Goal: Complete application form: Complete application form

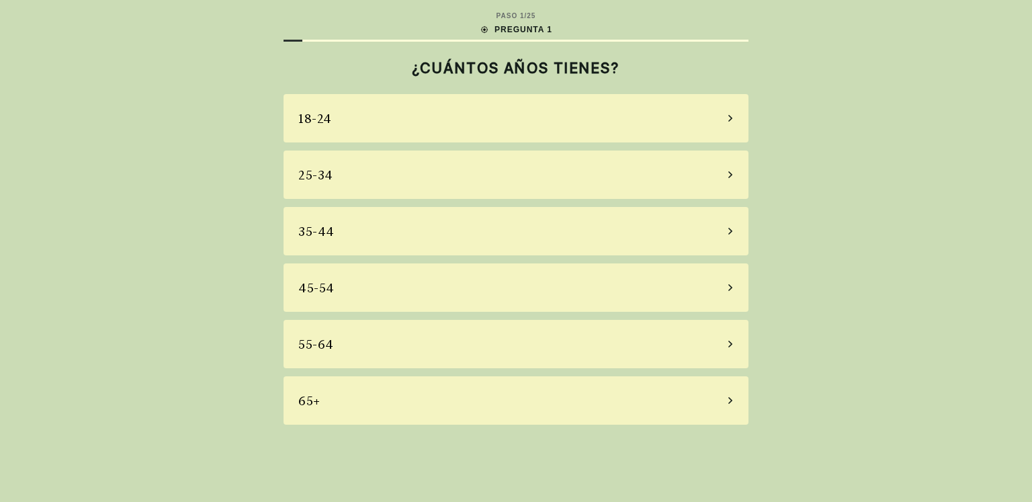
click at [396, 288] on div "45-54" at bounding box center [515, 287] width 465 height 48
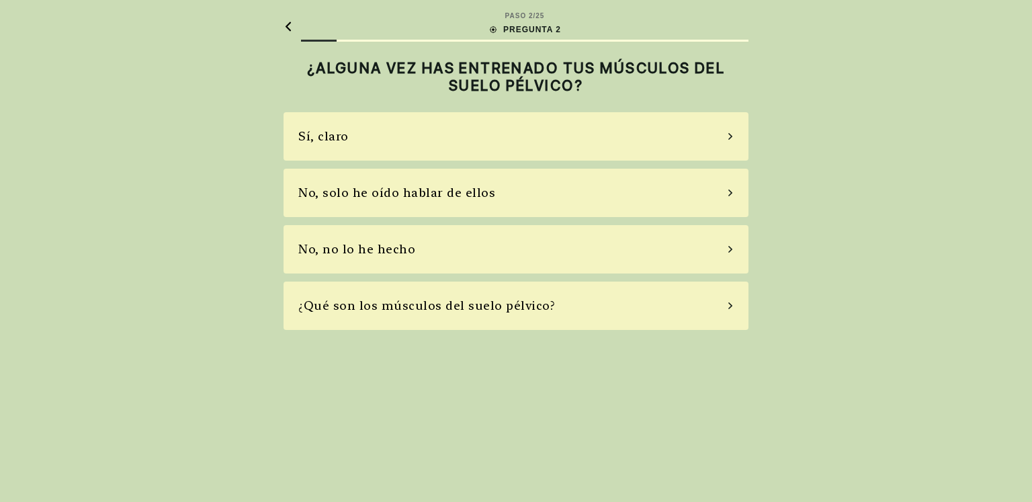
click at [450, 251] on div "No, no lo he hecho" at bounding box center [515, 249] width 465 height 48
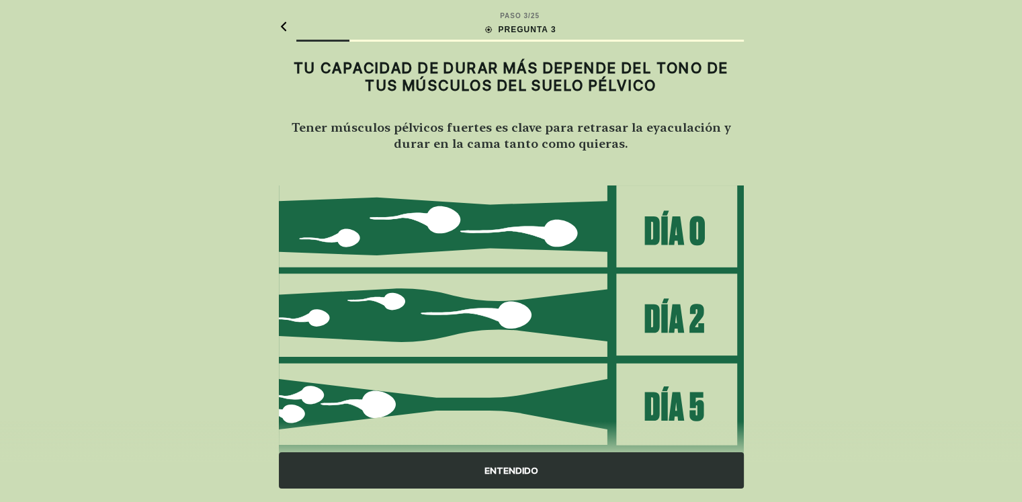
scroll to position [125, 0]
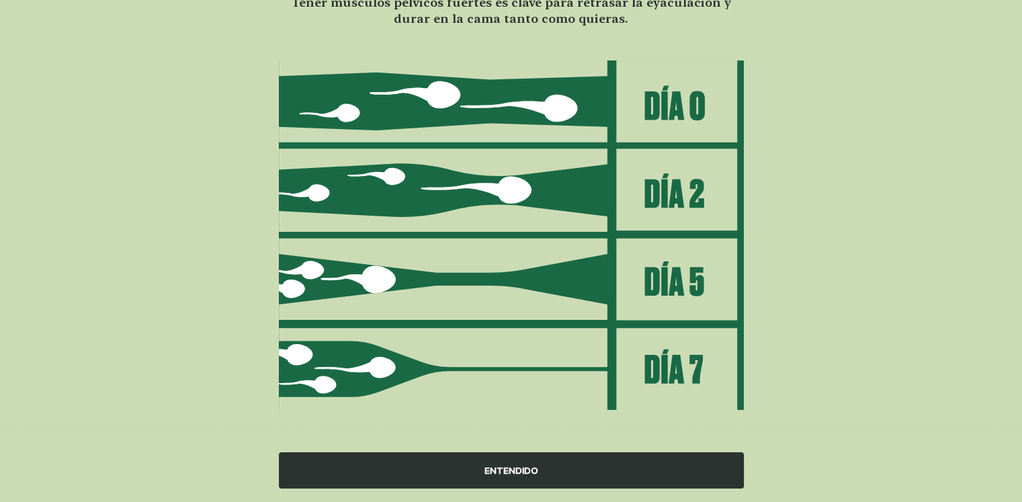
click at [527, 468] on div "ENTENDIDO" at bounding box center [511, 470] width 465 height 36
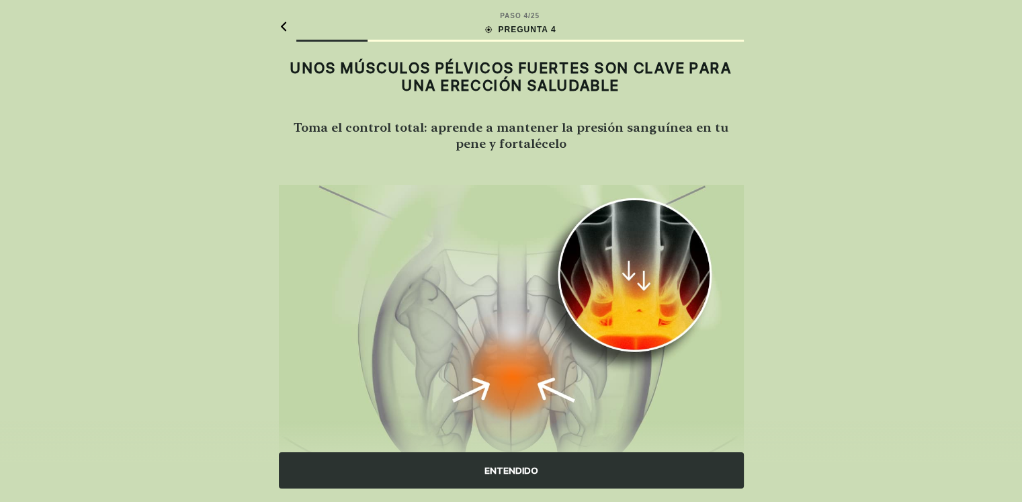
scroll to position [73, 0]
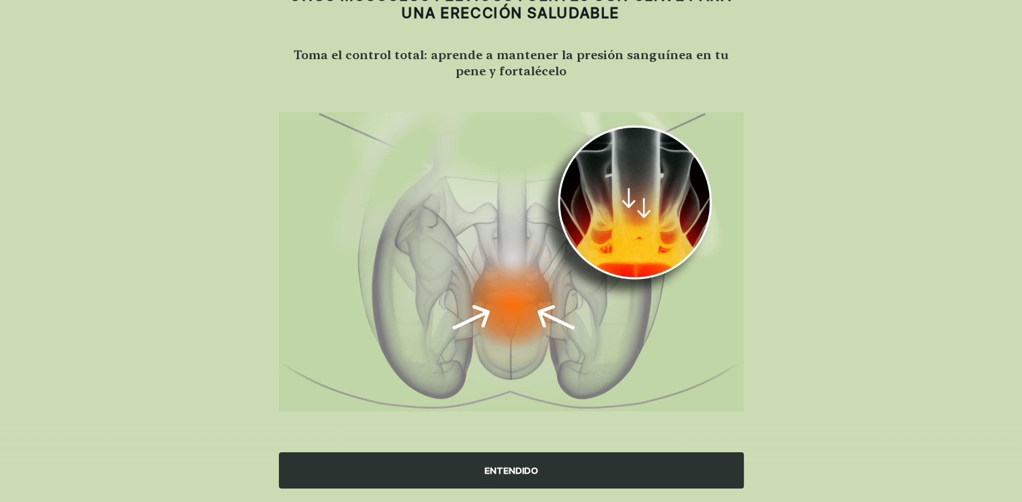
click at [553, 469] on div "ENTENDIDO" at bounding box center [511, 470] width 465 height 36
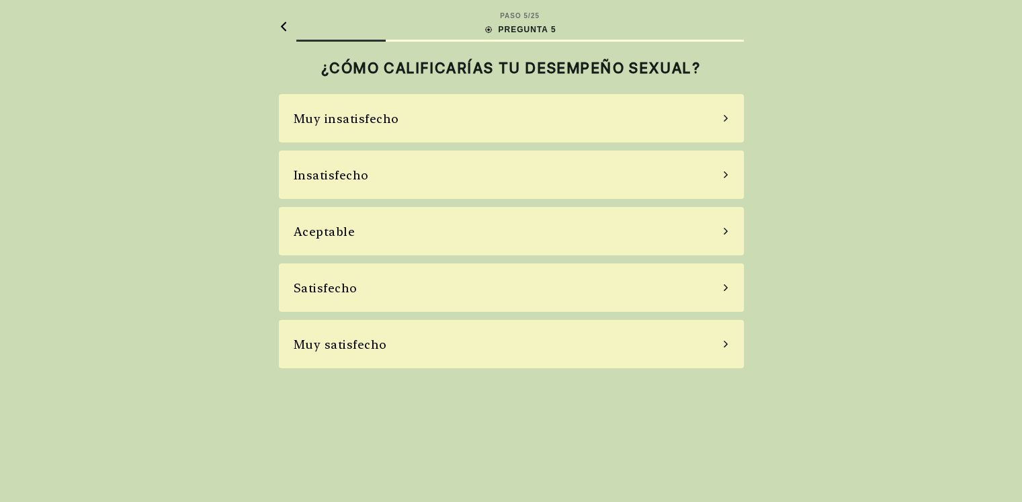
scroll to position [0, 0]
click at [430, 173] on div "Insatisfecho" at bounding box center [515, 174] width 465 height 48
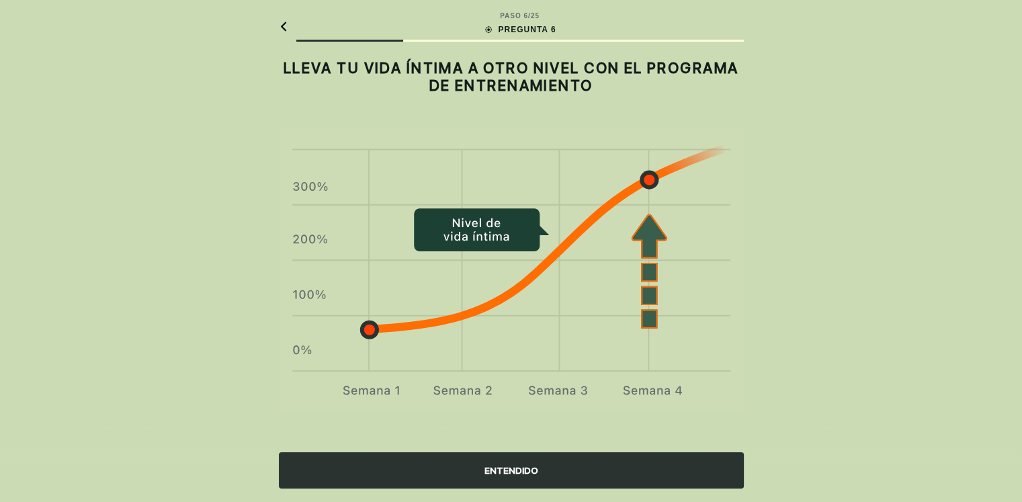
scroll to position [1, 0]
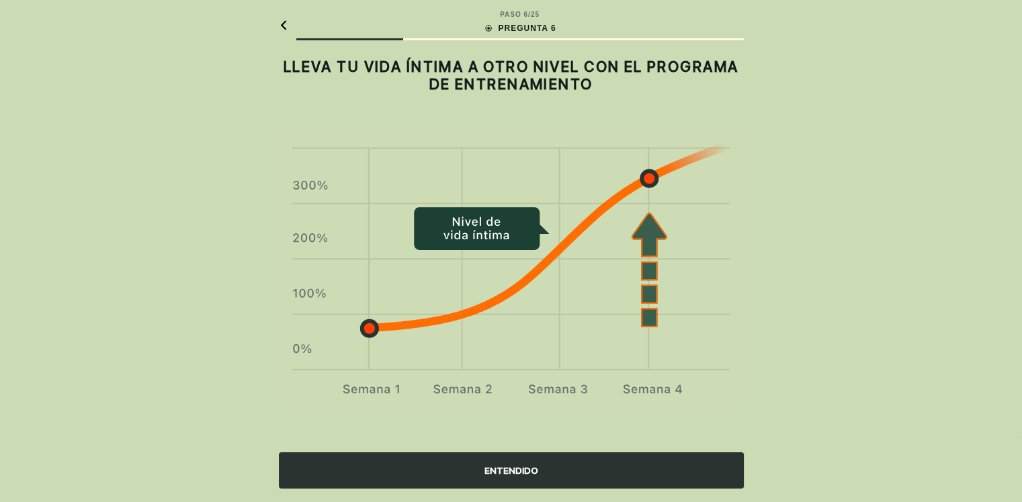
click at [508, 474] on div "ENTENDIDO" at bounding box center [511, 470] width 465 height 36
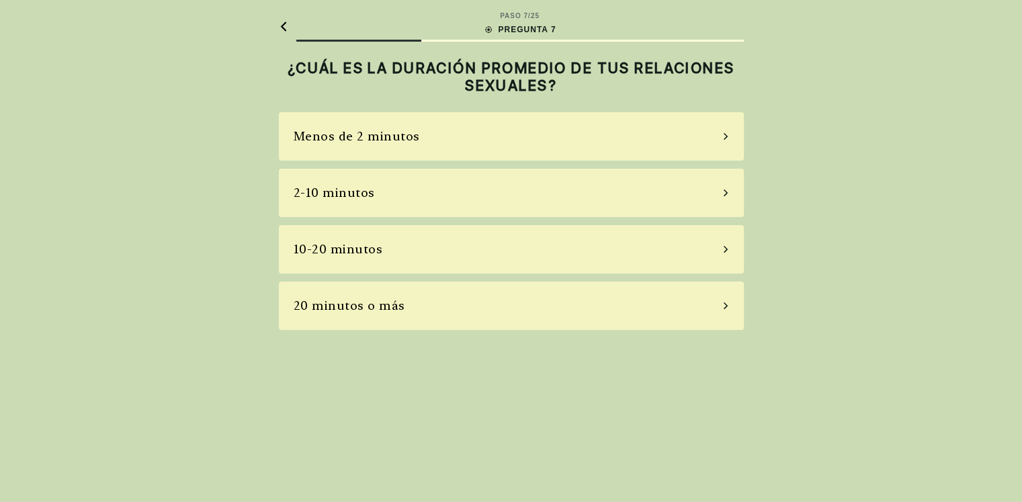
scroll to position [0, 0]
click at [493, 195] on div "2-10 minutos" at bounding box center [515, 193] width 465 height 48
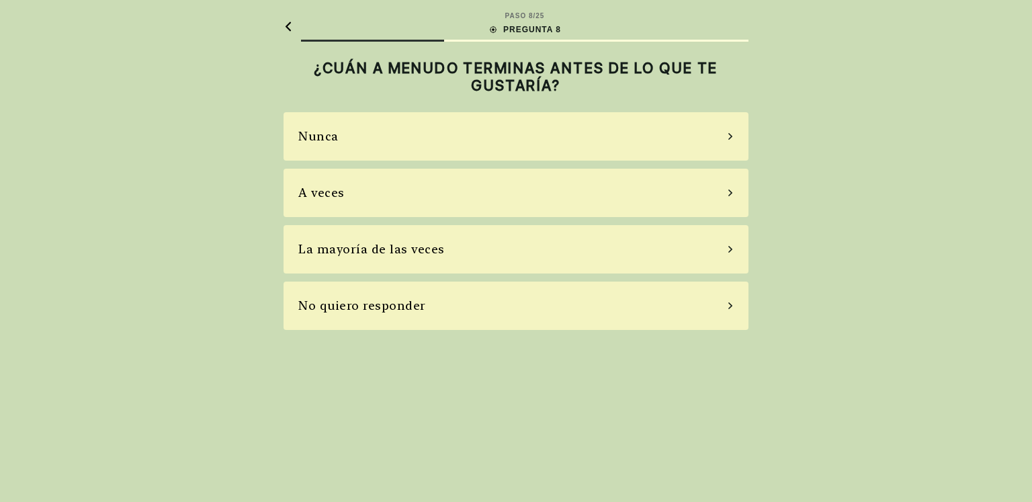
click at [490, 241] on div "La mayoría de las veces" at bounding box center [515, 249] width 465 height 48
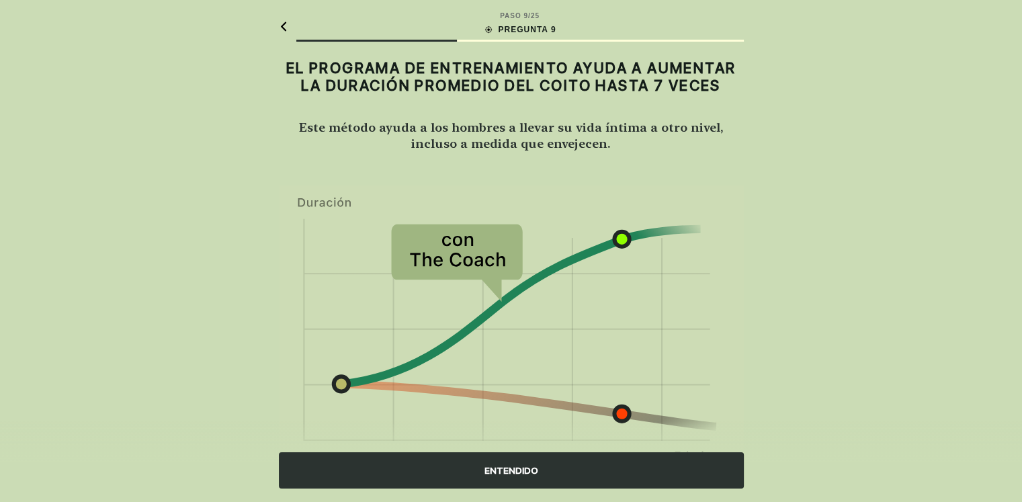
scroll to position [76, 0]
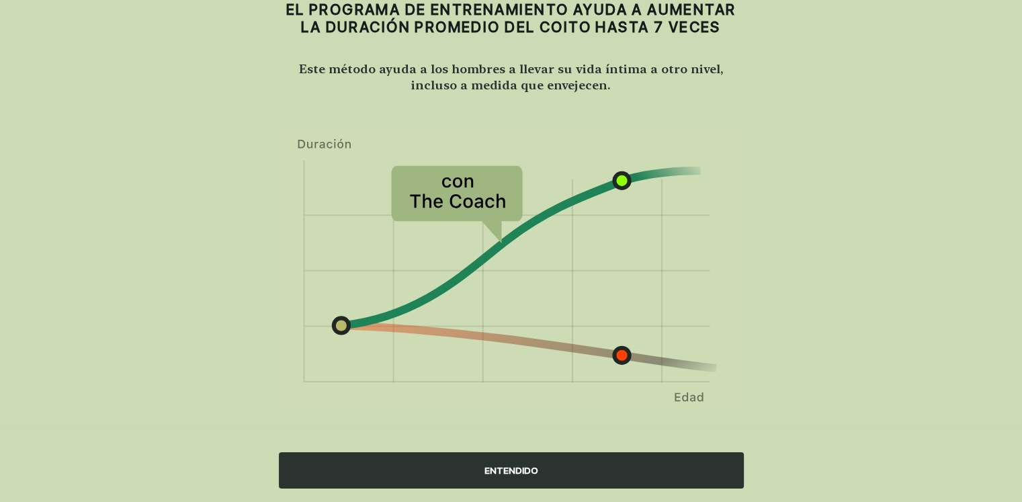
click at [500, 464] on div "ENTENDIDO" at bounding box center [511, 470] width 465 height 36
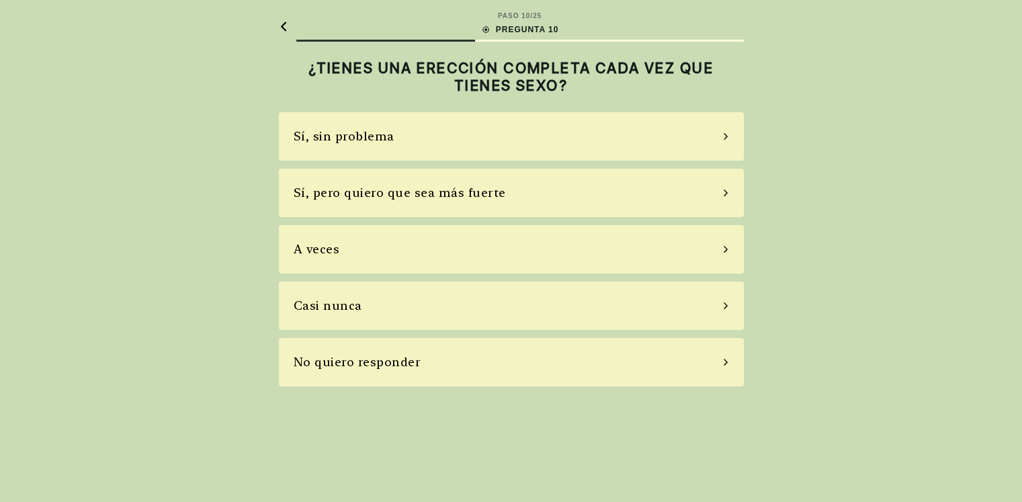
scroll to position [0, 0]
click at [502, 194] on div "Sí, pero quiero que sea más fuerte" at bounding box center [404, 192] width 212 height 18
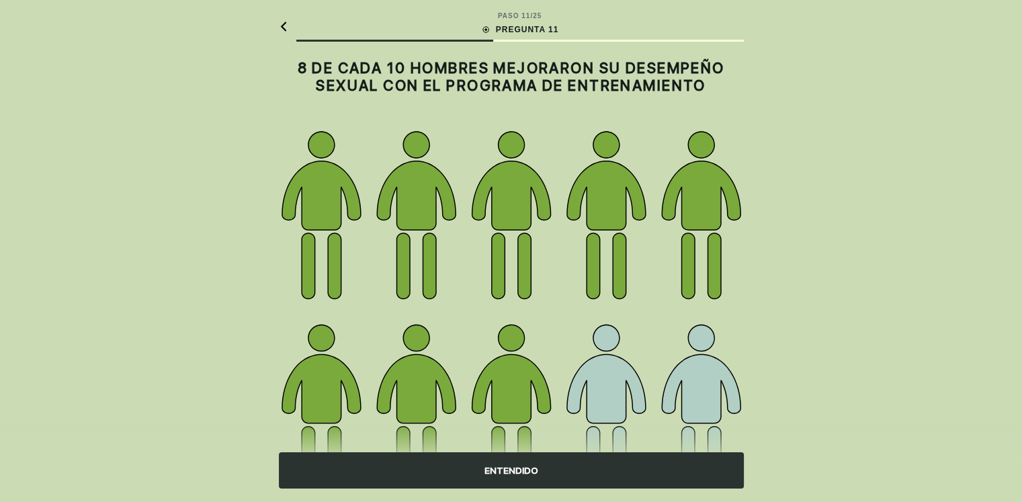
scroll to position [150, 0]
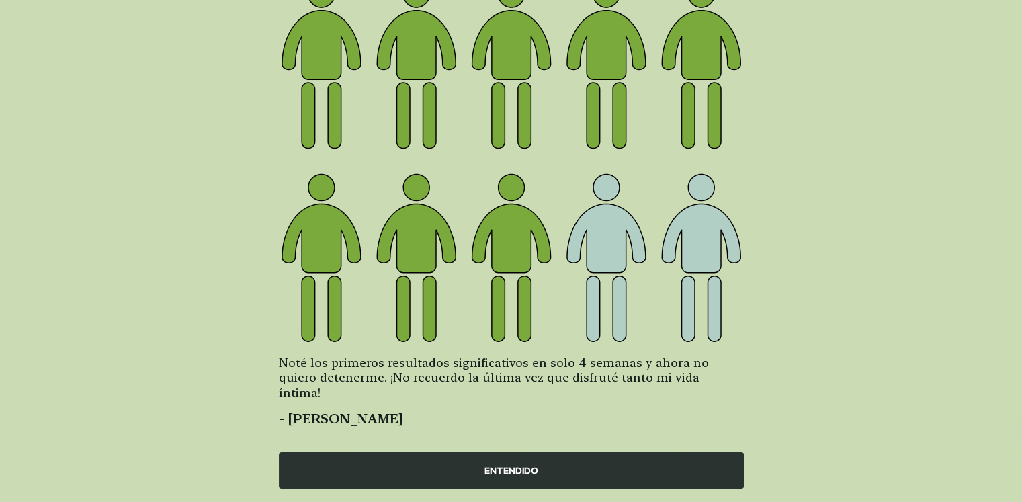
click at [513, 475] on div "ENTENDIDO" at bounding box center [511, 470] width 465 height 36
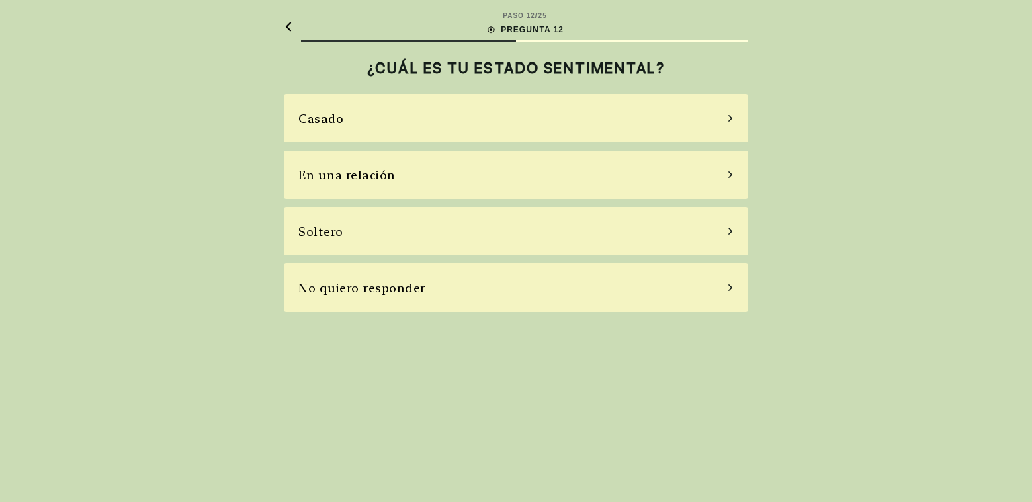
click at [493, 120] on div "Casado" at bounding box center [515, 118] width 465 height 48
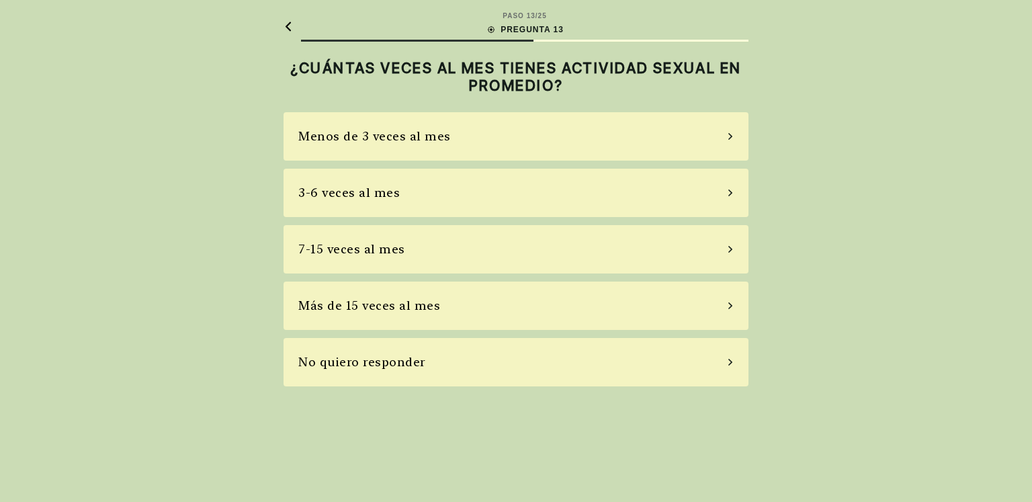
click at [490, 251] on div "7-15 veces al mes" at bounding box center [515, 249] width 465 height 48
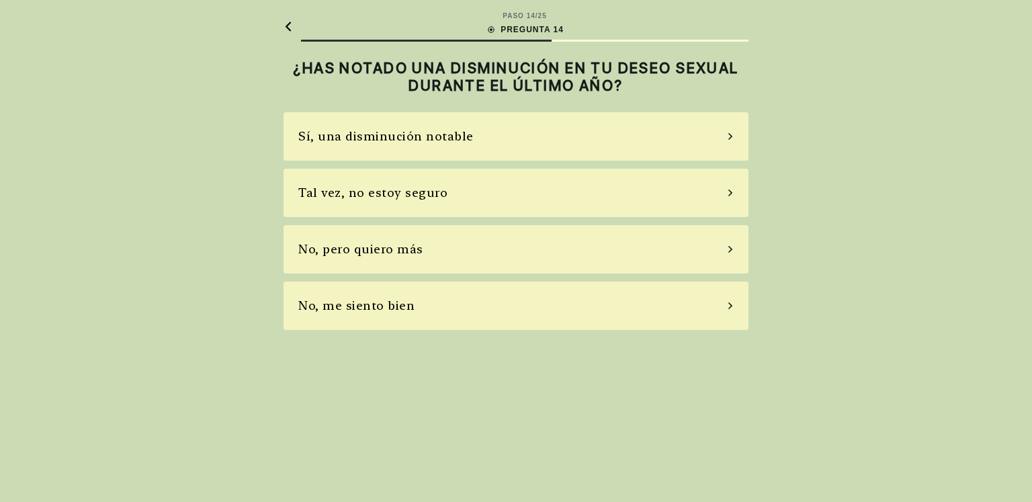
click at [478, 243] on div "No, pero quiero más" at bounding box center [515, 249] width 465 height 48
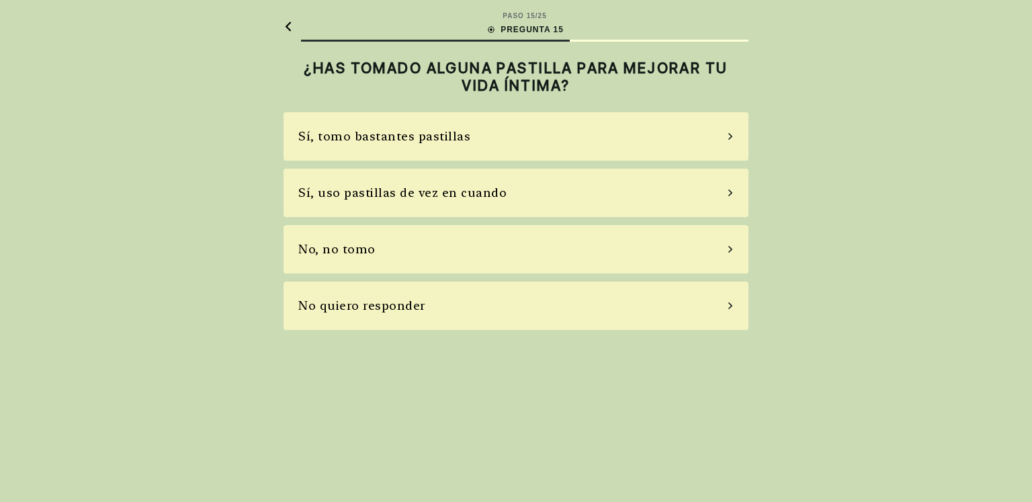
click at [455, 245] on div "No, no tomo" at bounding box center [515, 249] width 465 height 48
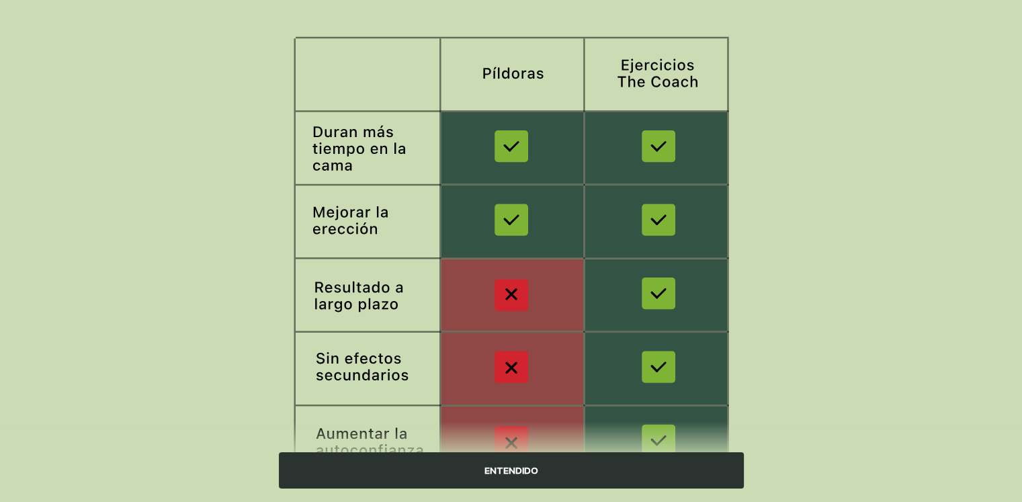
scroll to position [211, 0]
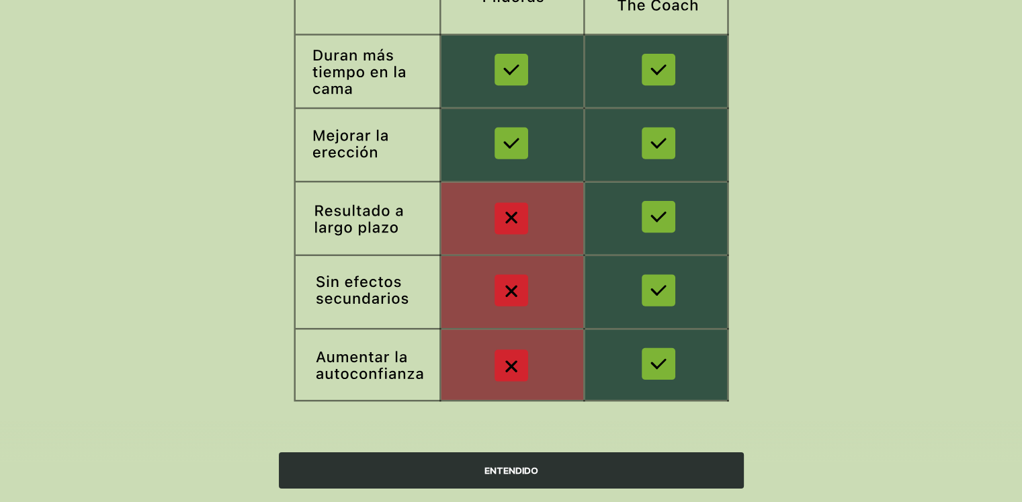
click at [588, 469] on div "ENTENDIDO" at bounding box center [511, 470] width 465 height 36
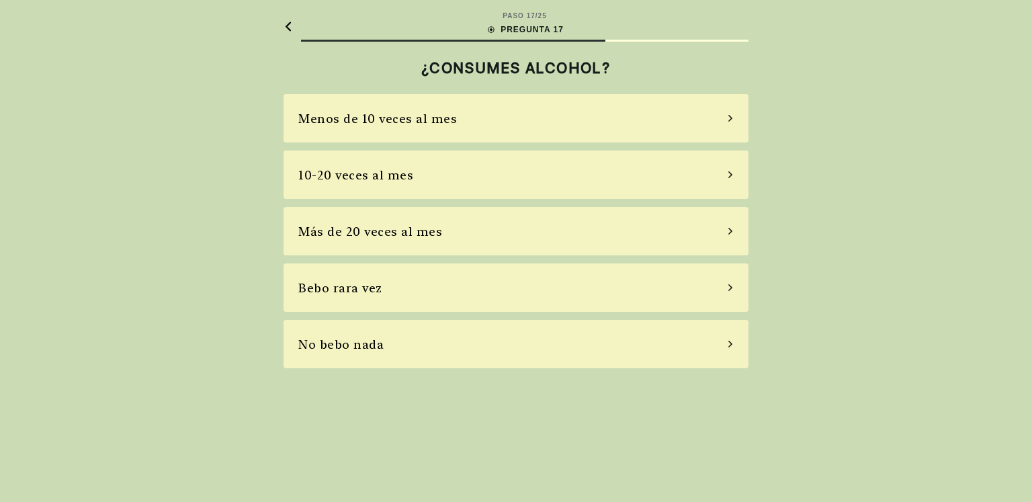
click at [469, 294] on div "Bebo rara vez" at bounding box center [515, 287] width 465 height 48
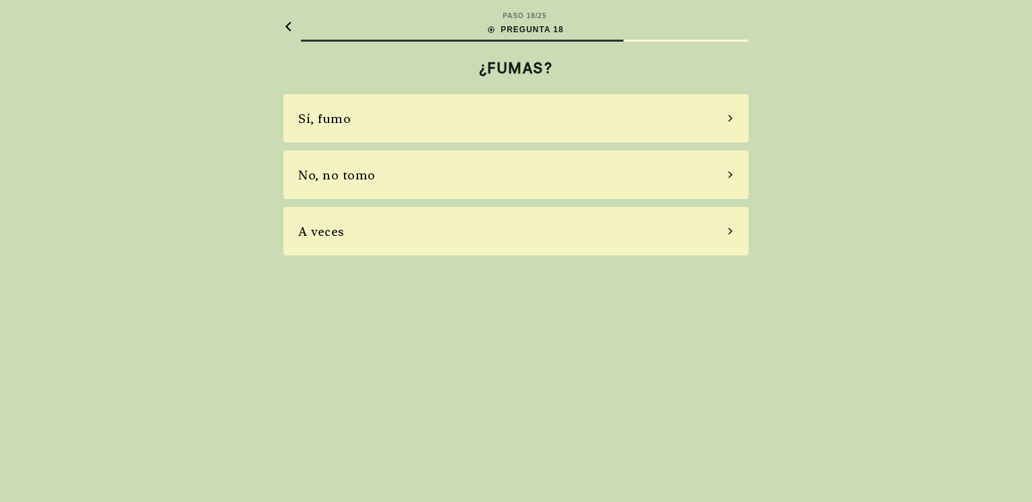
click at [455, 170] on div "No, no tomo" at bounding box center [515, 174] width 465 height 48
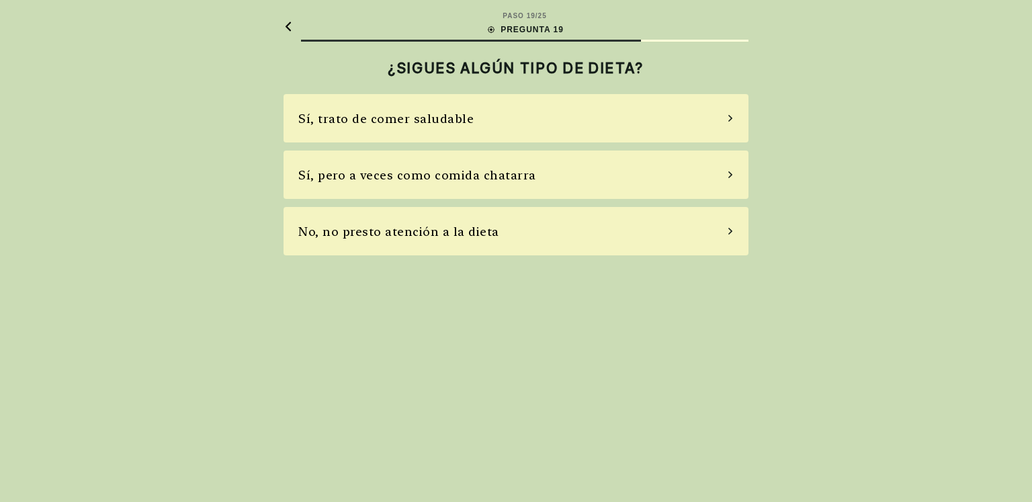
click at [290, 26] on icon at bounding box center [287, 26] width 9 height 10
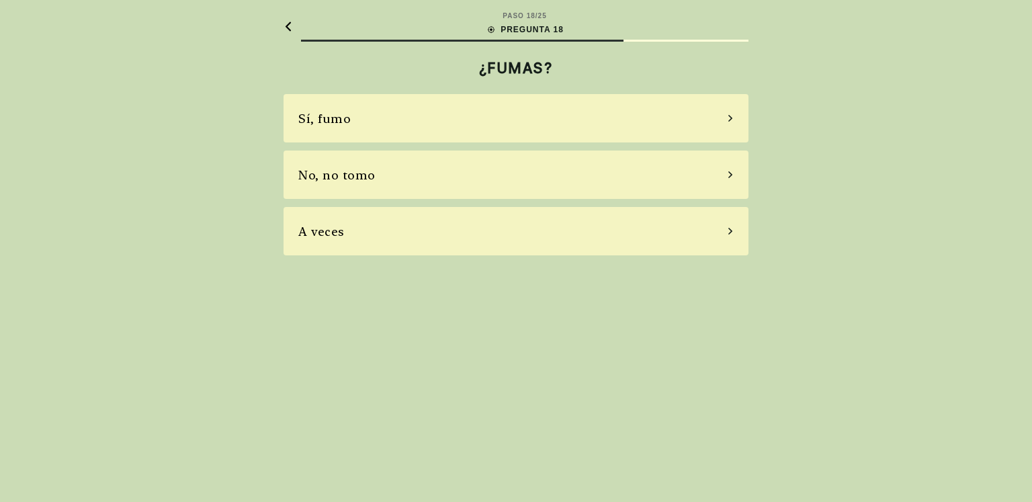
click at [410, 178] on div "No, no tomo" at bounding box center [515, 174] width 465 height 48
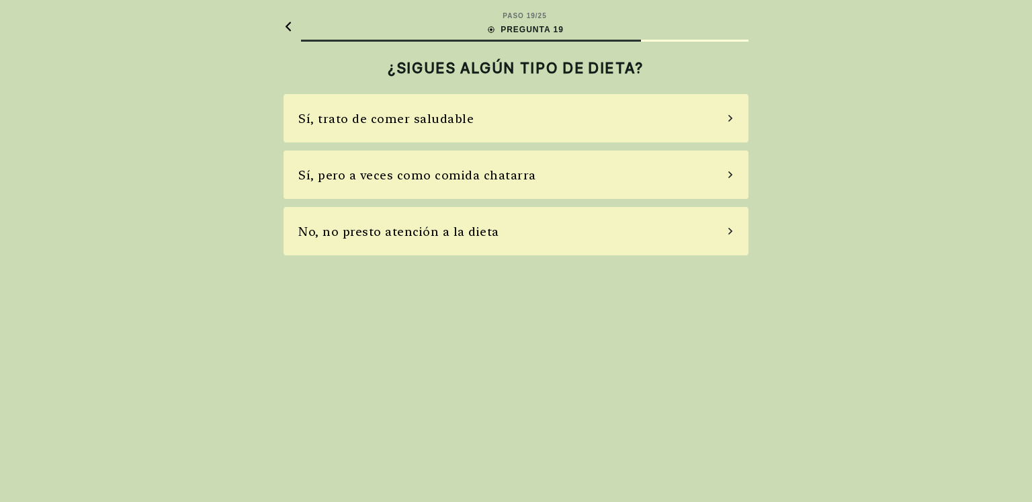
click at [419, 121] on div "Sí, trato de comer saludable" at bounding box center [385, 118] width 175 height 18
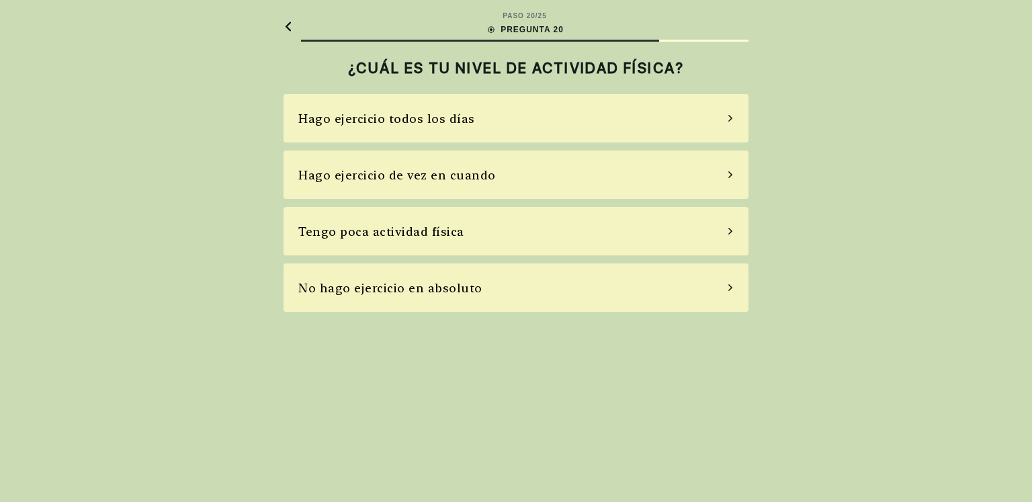
click at [423, 118] on div "Hago ejercicio todos los días" at bounding box center [386, 118] width 177 height 18
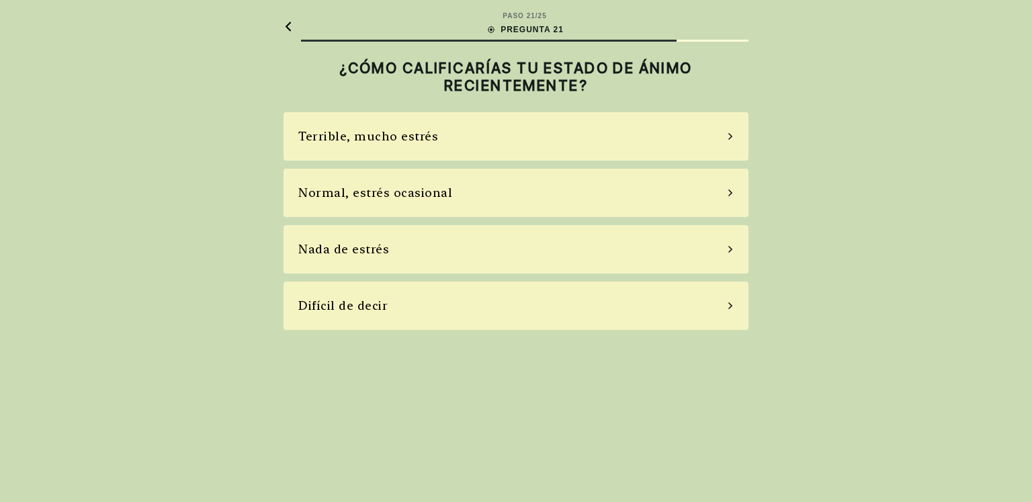
click at [431, 199] on div "Normal, estrés ocasional" at bounding box center [375, 192] width 154 height 18
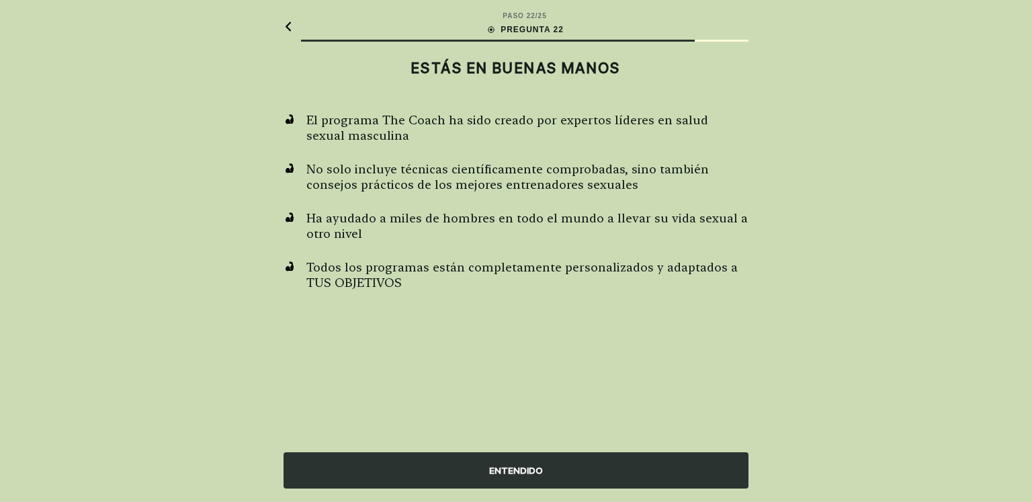
click at [543, 474] on div "ENTENDIDO" at bounding box center [515, 470] width 465 height 36
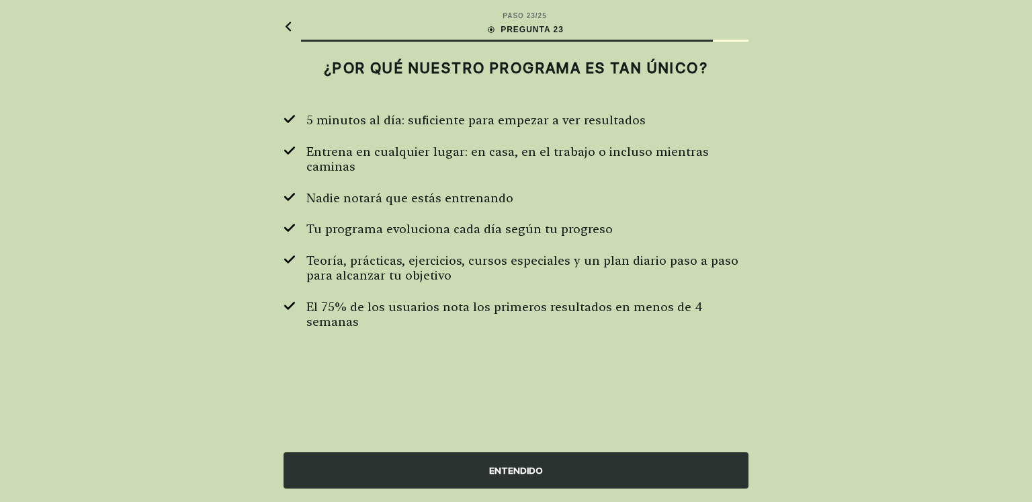
click at [543, 476] on div "ENTENDIDO" at bounding box center [515, 470] width 465 height 36
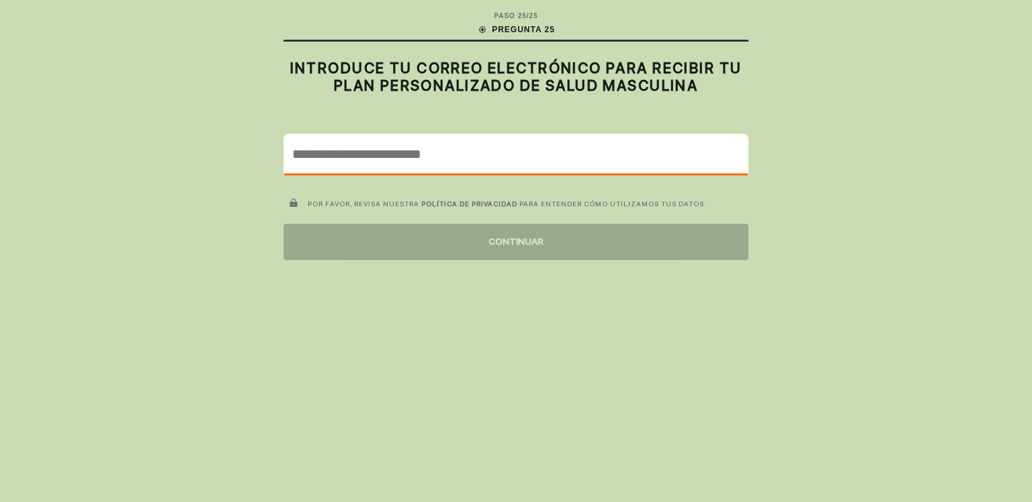
click at [449, 162] on input "email" at bounding box center [515, 153] width 463 height 39
click at [449, 159] on input "email" at bounding box center [515, 153] width 463 height 39
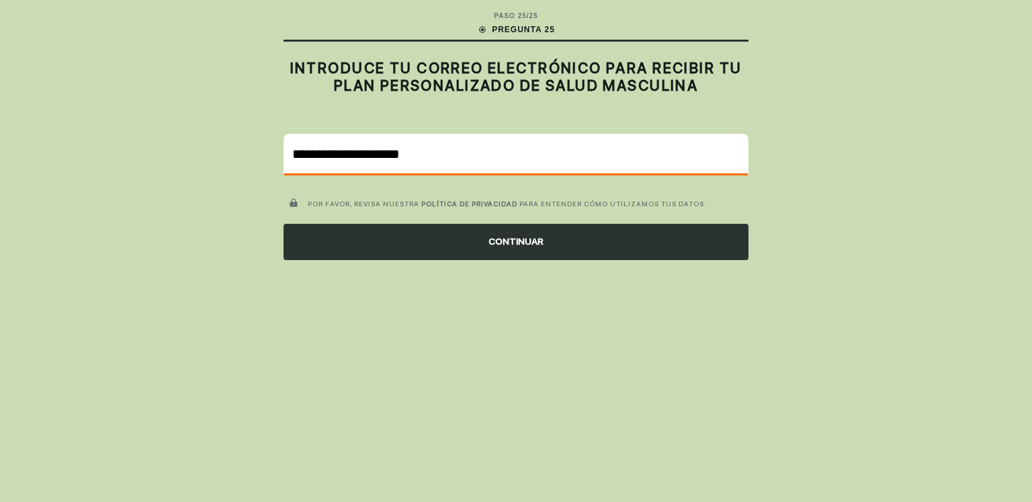
type input "**********"
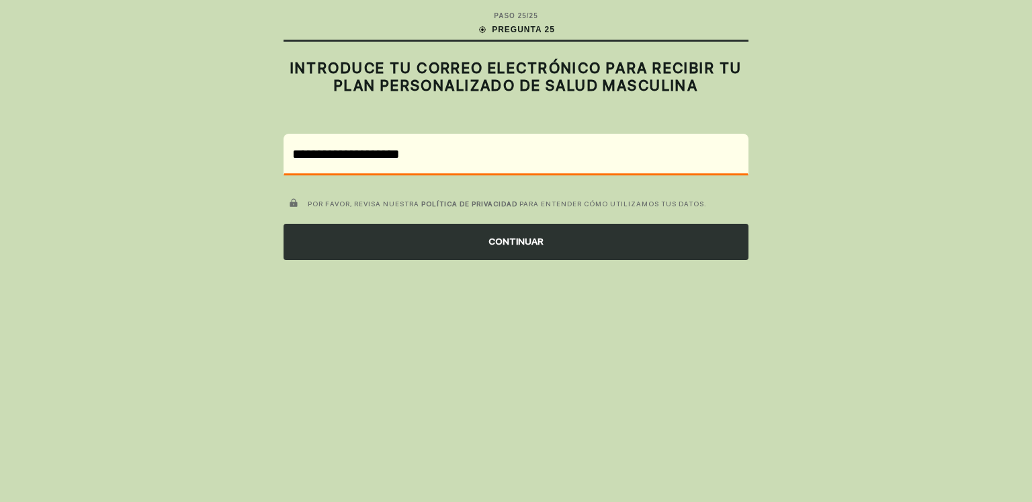
click at [476, 249] on div "CONTINUAR" at bounding box center [515, 242] width 465 height 36
